Goal: Find specific page/section: Find specific page/section

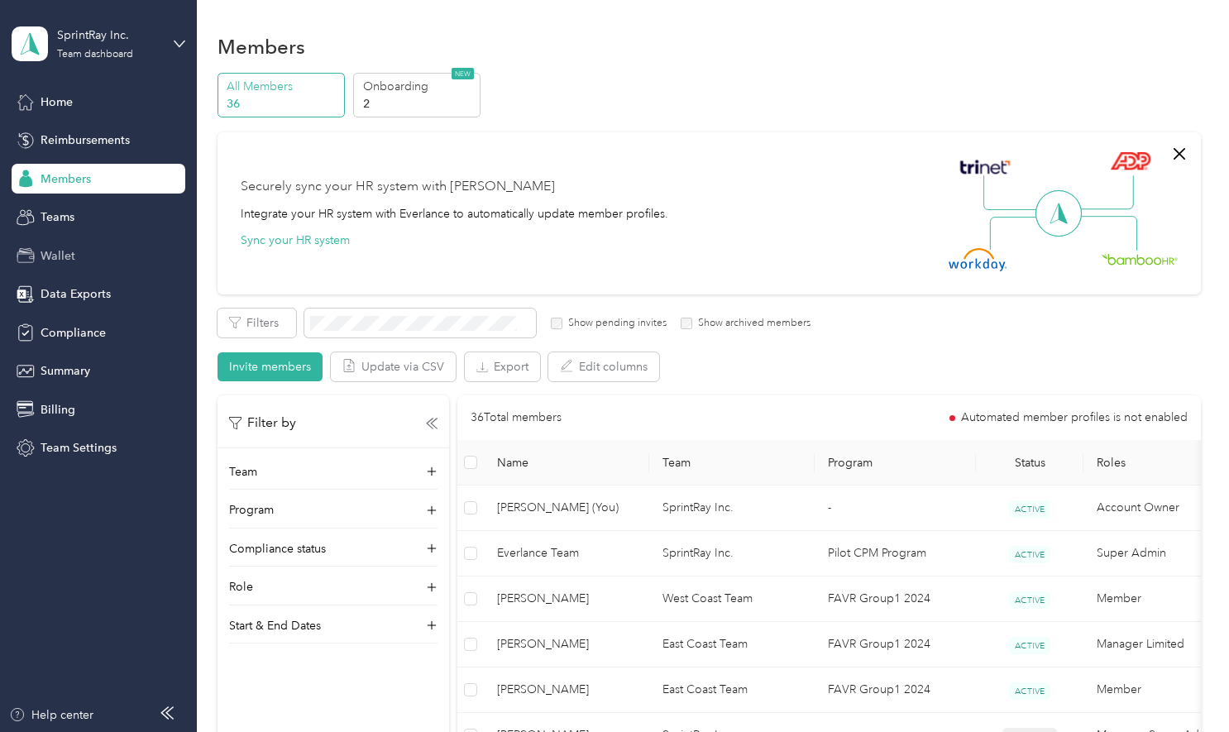
click at [68, 252] on span "Wallet" at bounding box center [58, 255] width 35 height 17
